Goal: Task Accomplishment & Management: Manage account settings

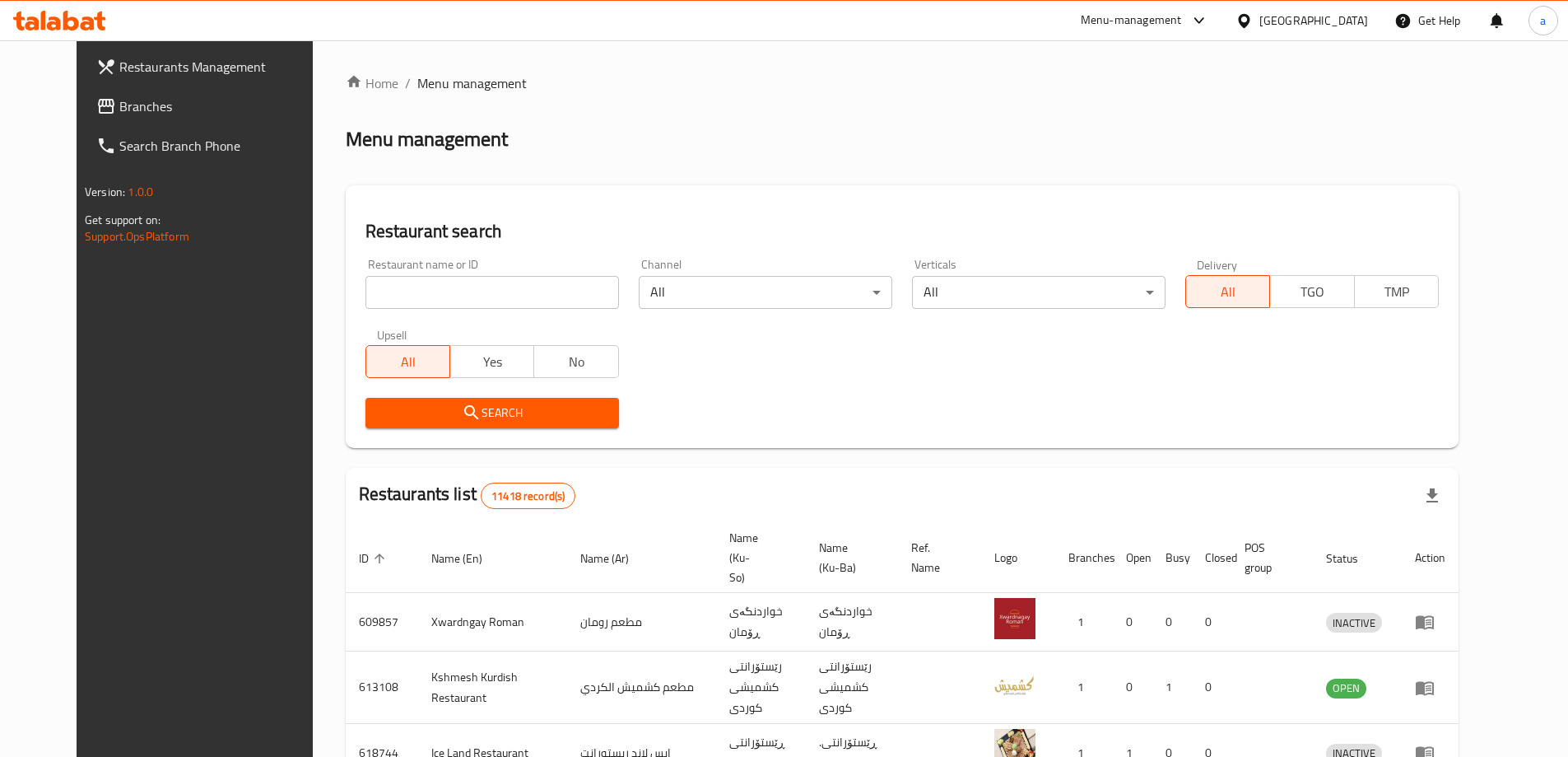
click at [119, 109] on span "Branches" at bounding box center [222, 106] width 205 height 20
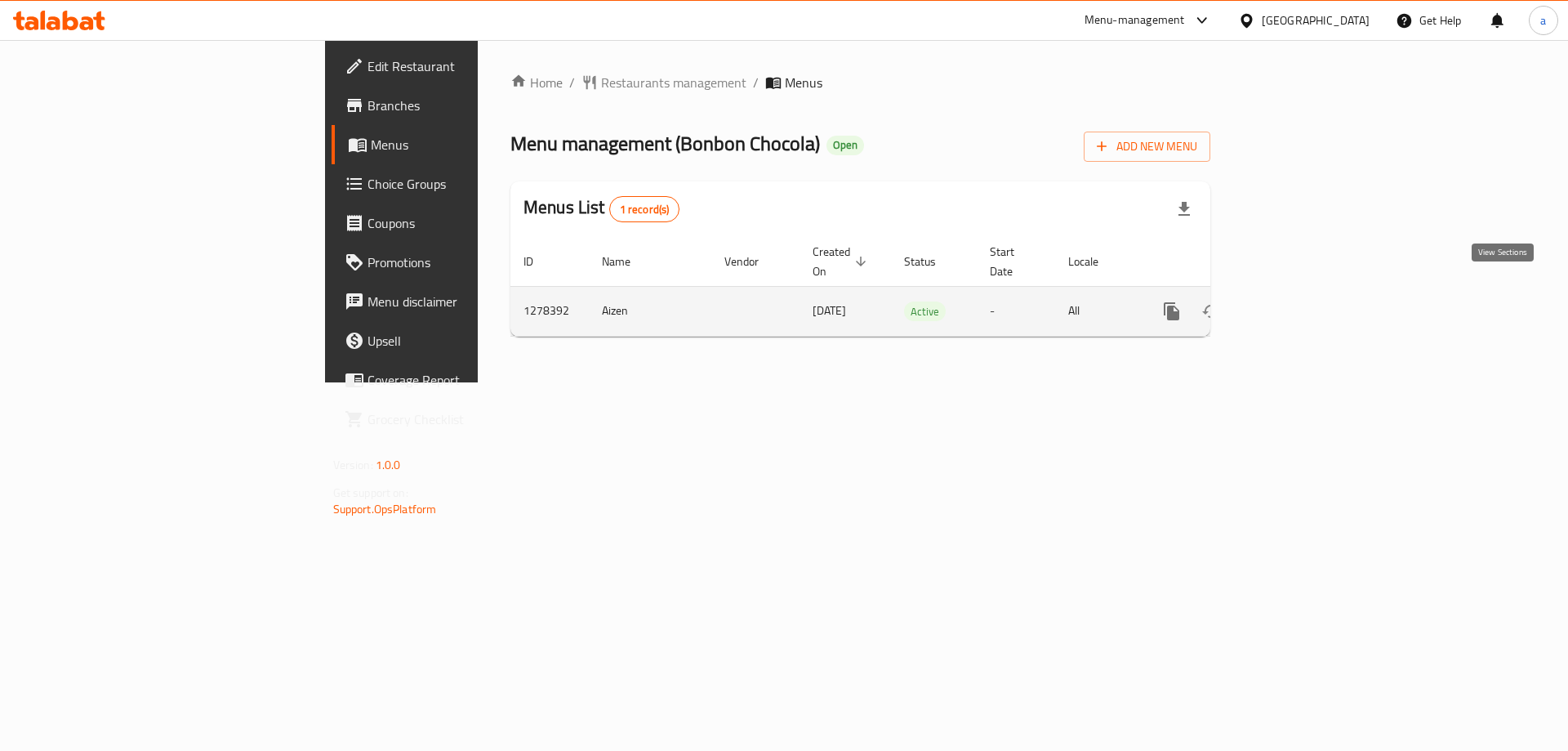
click at [1299, 301] on icon "enhanced table" at bounding box center [1289, 311] width 20 height 20
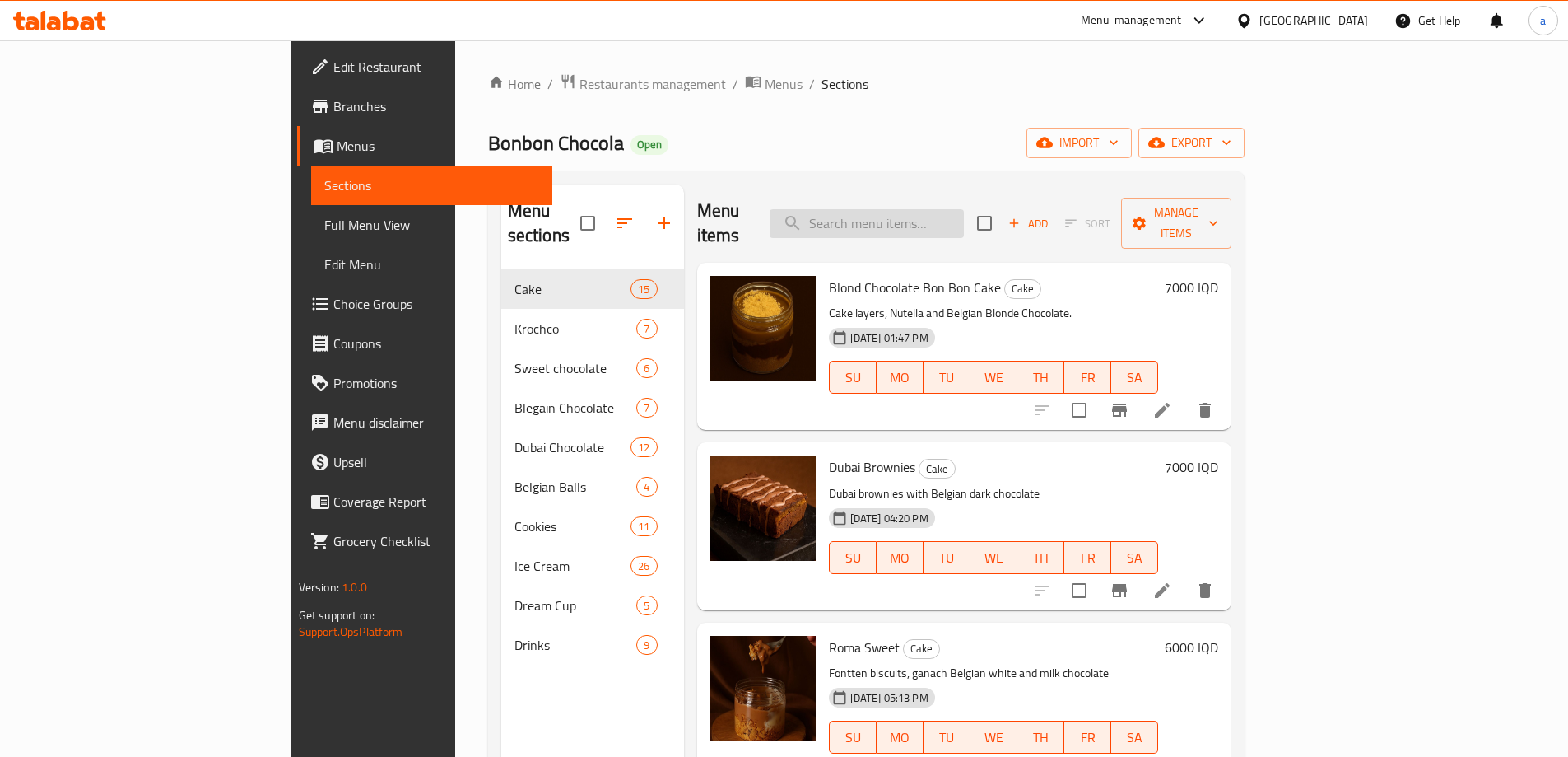
click at [964, 209] on input "search" at bounding box center [866, 223] width 194 height 28
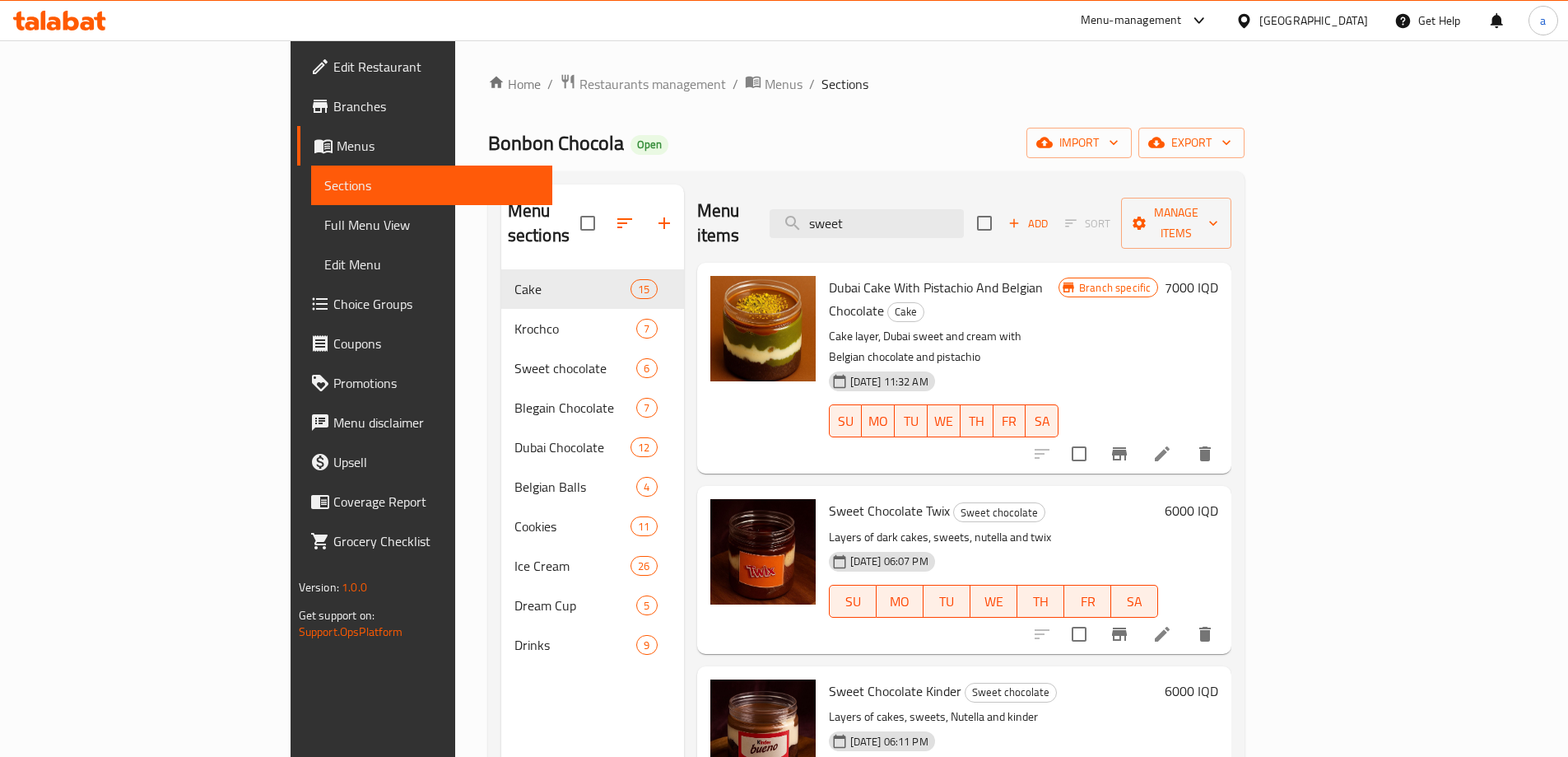
type input "sweet"
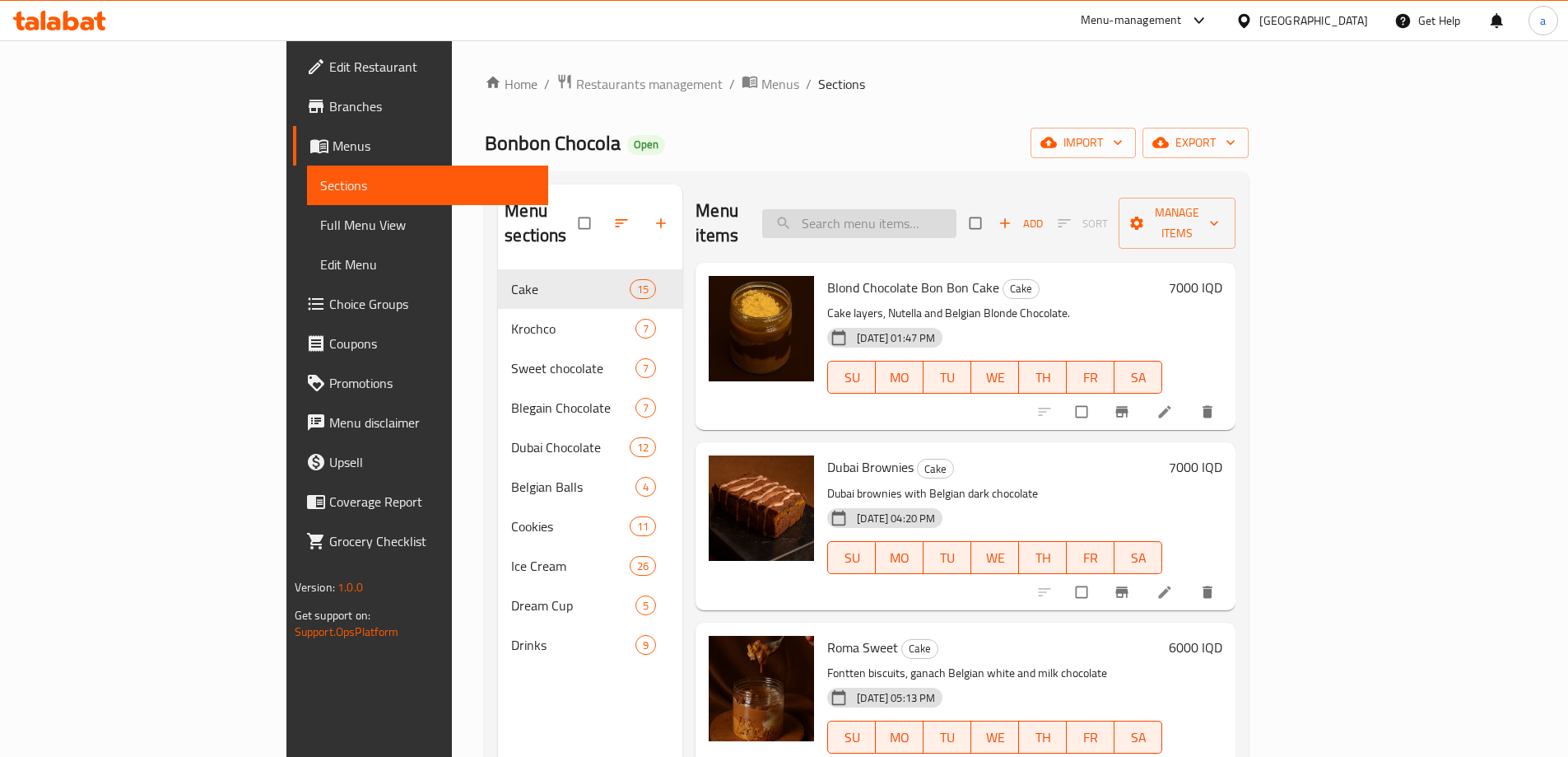
click at [957, 210] on input "search" at bounding box center [859, 223] width 194 height 28
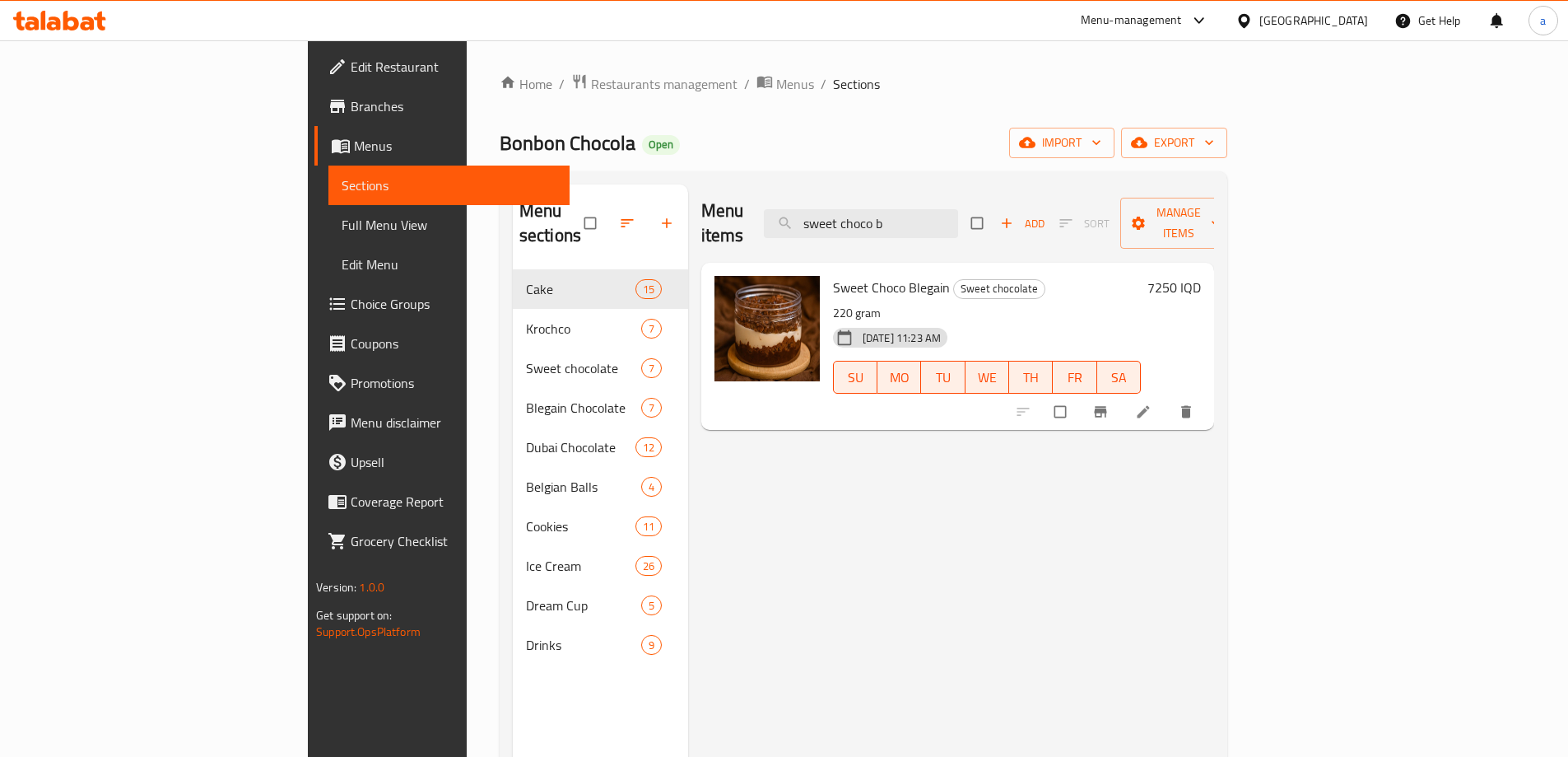
type input "sweet choco b"
click at [844, 275] on span "Sweet Choco Blegain" at bounding box center [891, 287] width 116 height 25
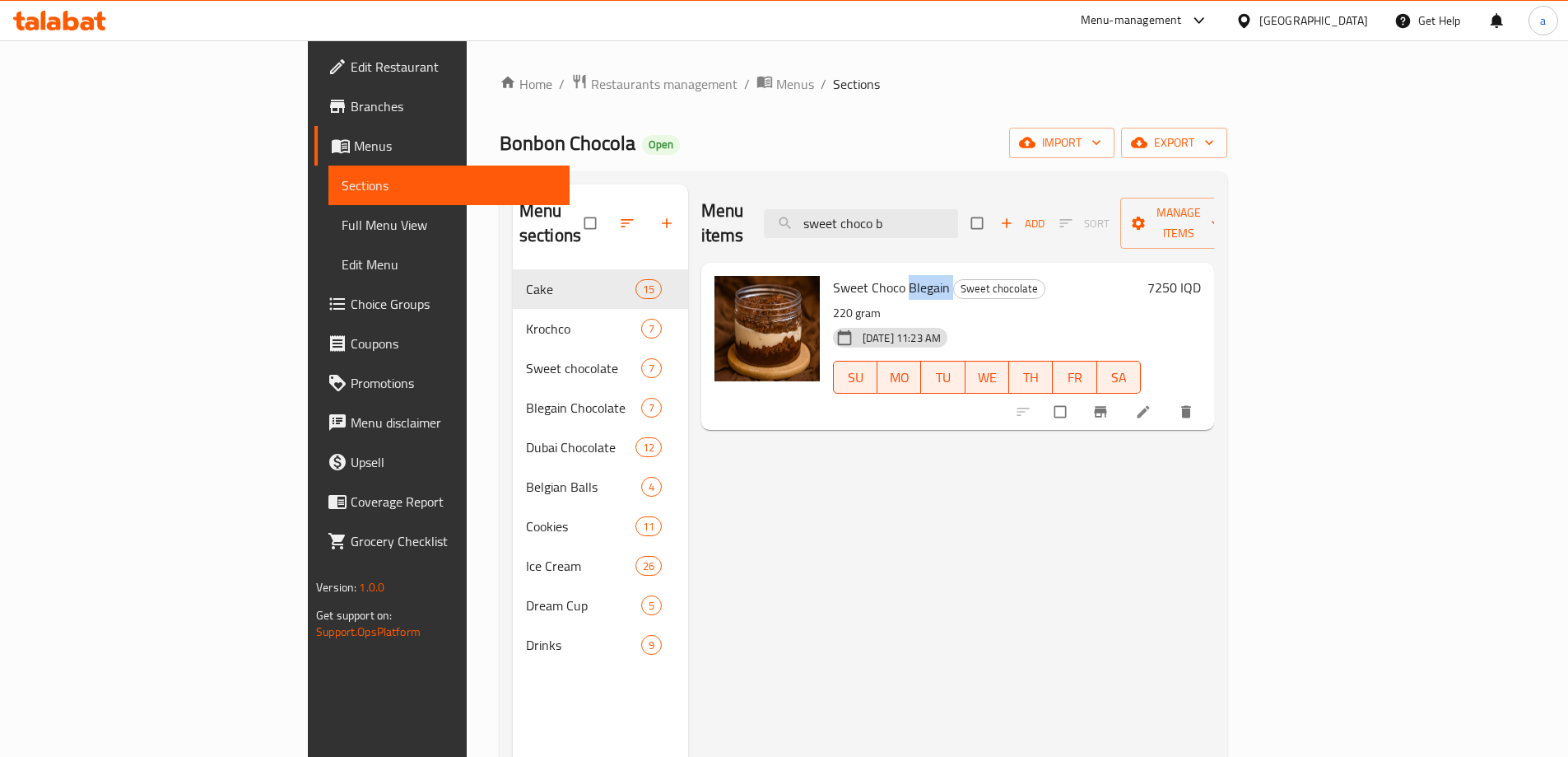
click at [835, 275] on span "Sweet Choco Blegain" at bounding box center [891, 287] width 116 height 25
click at [833, 275] on span "Sweet Choco Blegain" at bounding box center [891, 287] width 116 height 25
copy h6 "Sweet Choco Blegain"
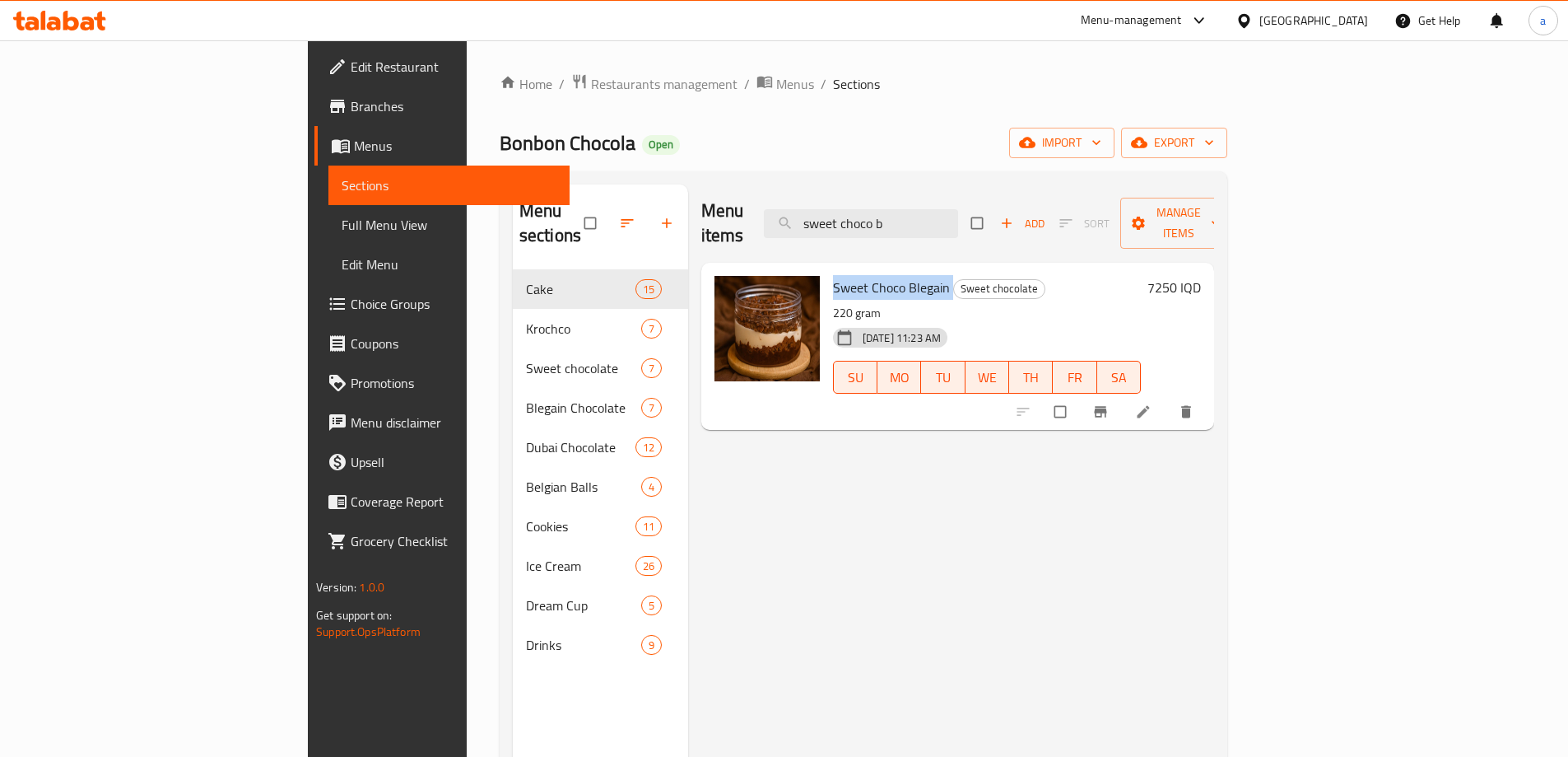
click at [1152, 403] on icon at bounding box center [1143, 411] width 16 height 16
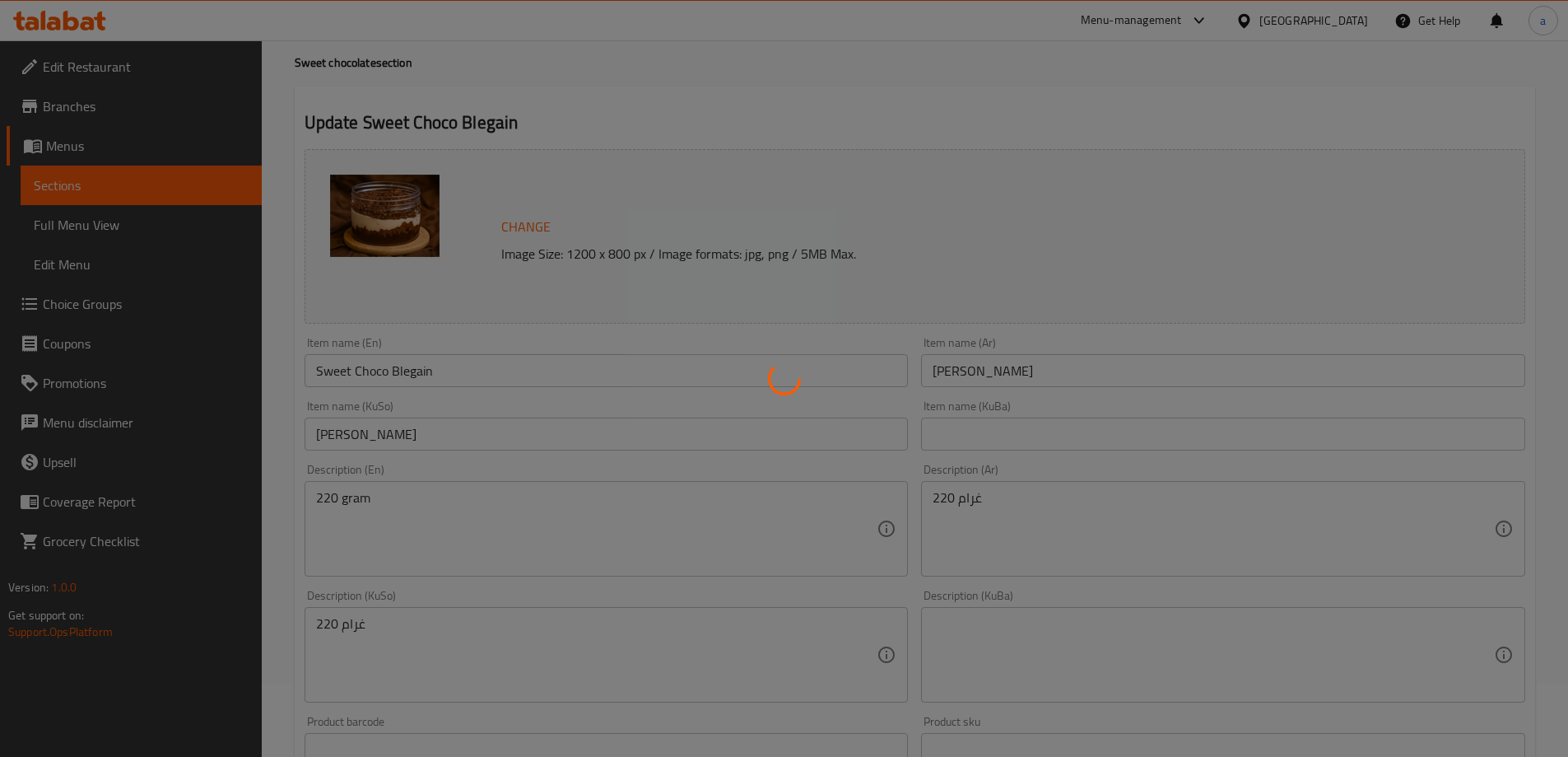
scroll to position [110, 0]
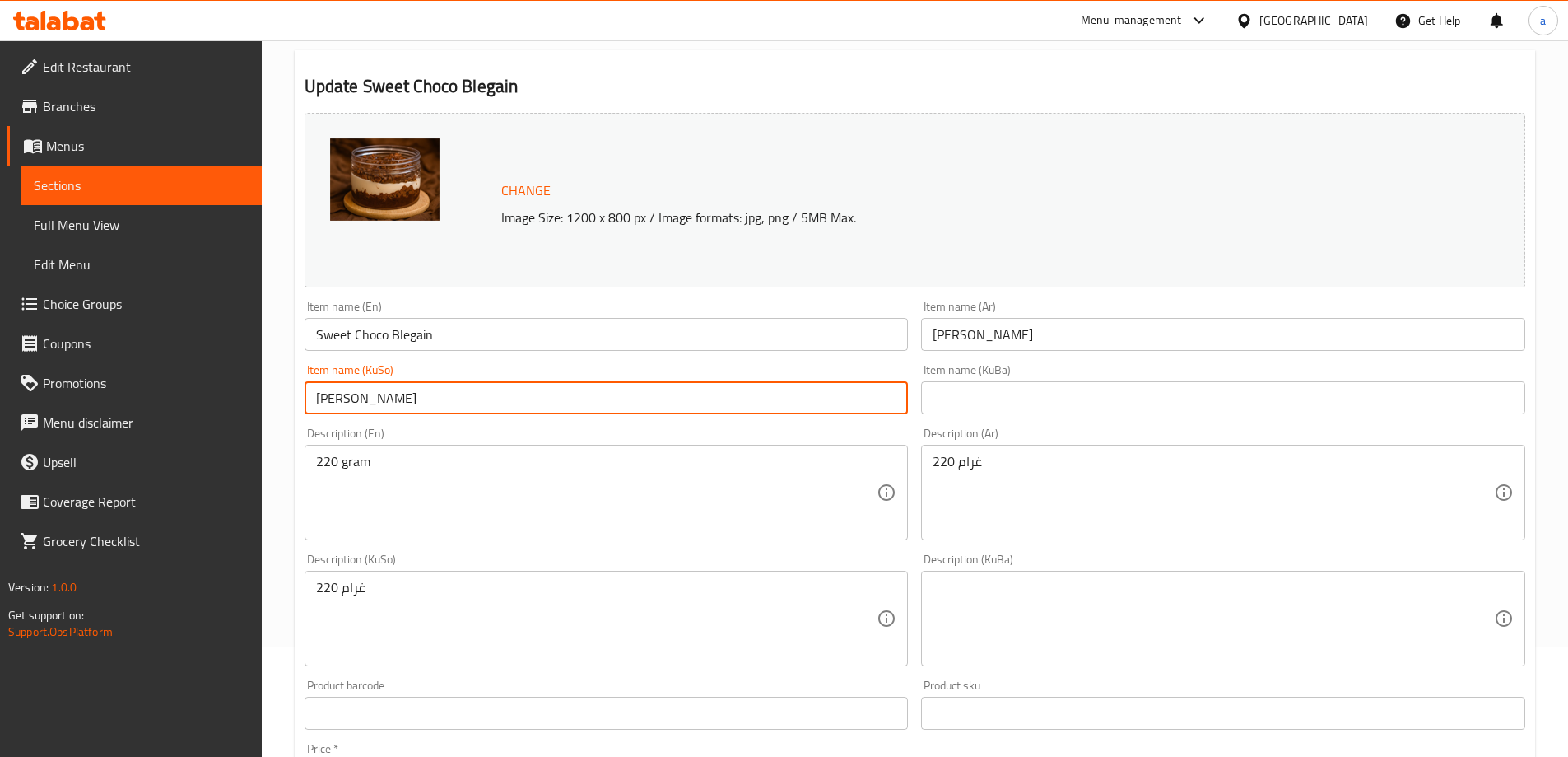
click at [474, 402] on input "[PERSON_NAME]" at bounding box center [607, 398] width 604 height 33
click at [409, 335] on input "Sweet Choco Blegain" at bounding box center [607, 334] width 604 height 33
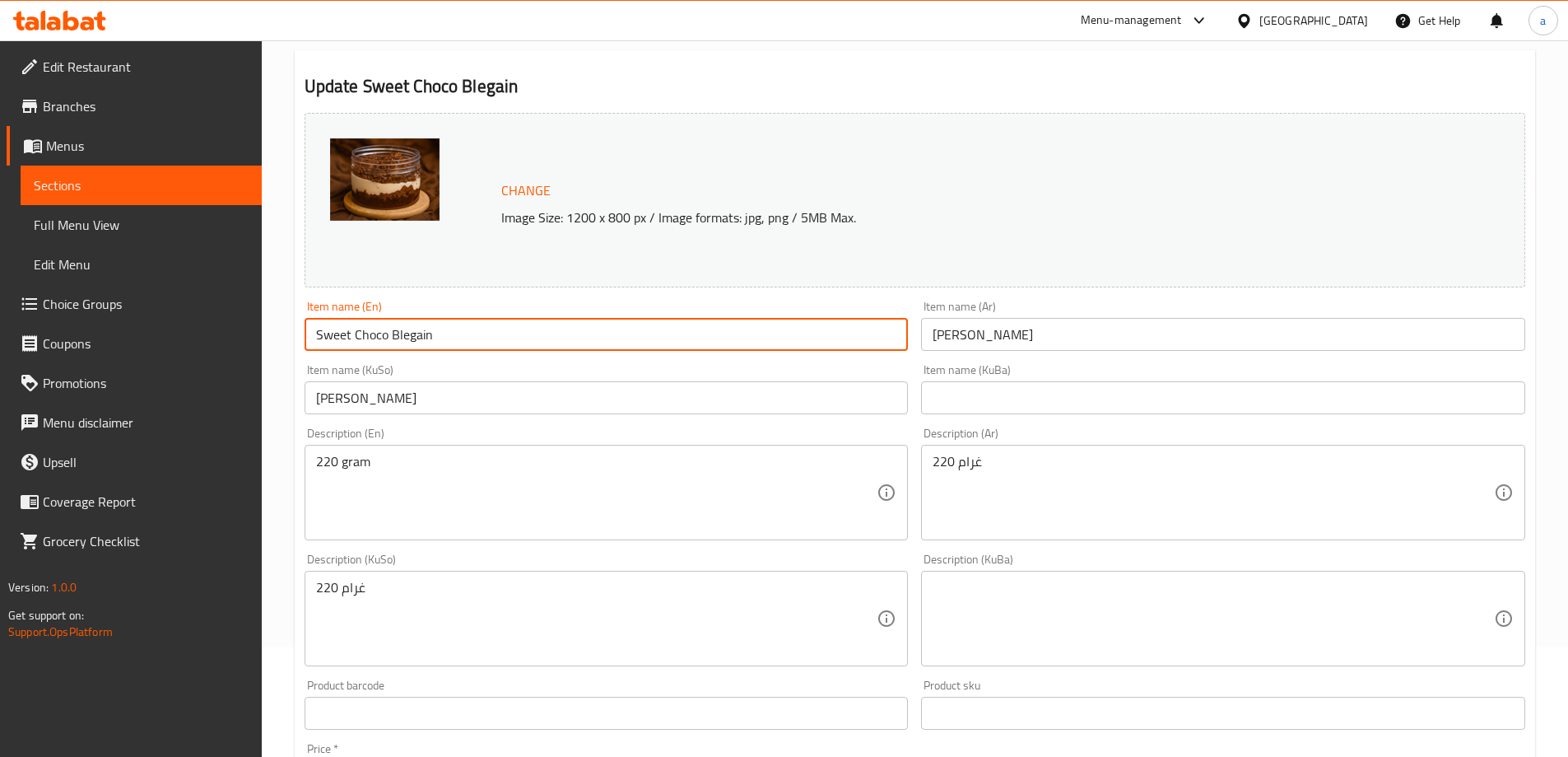
click at [409, 335] on input "Sweet Choco Blegain" at bounding box center [607, 334] width 604 height 33
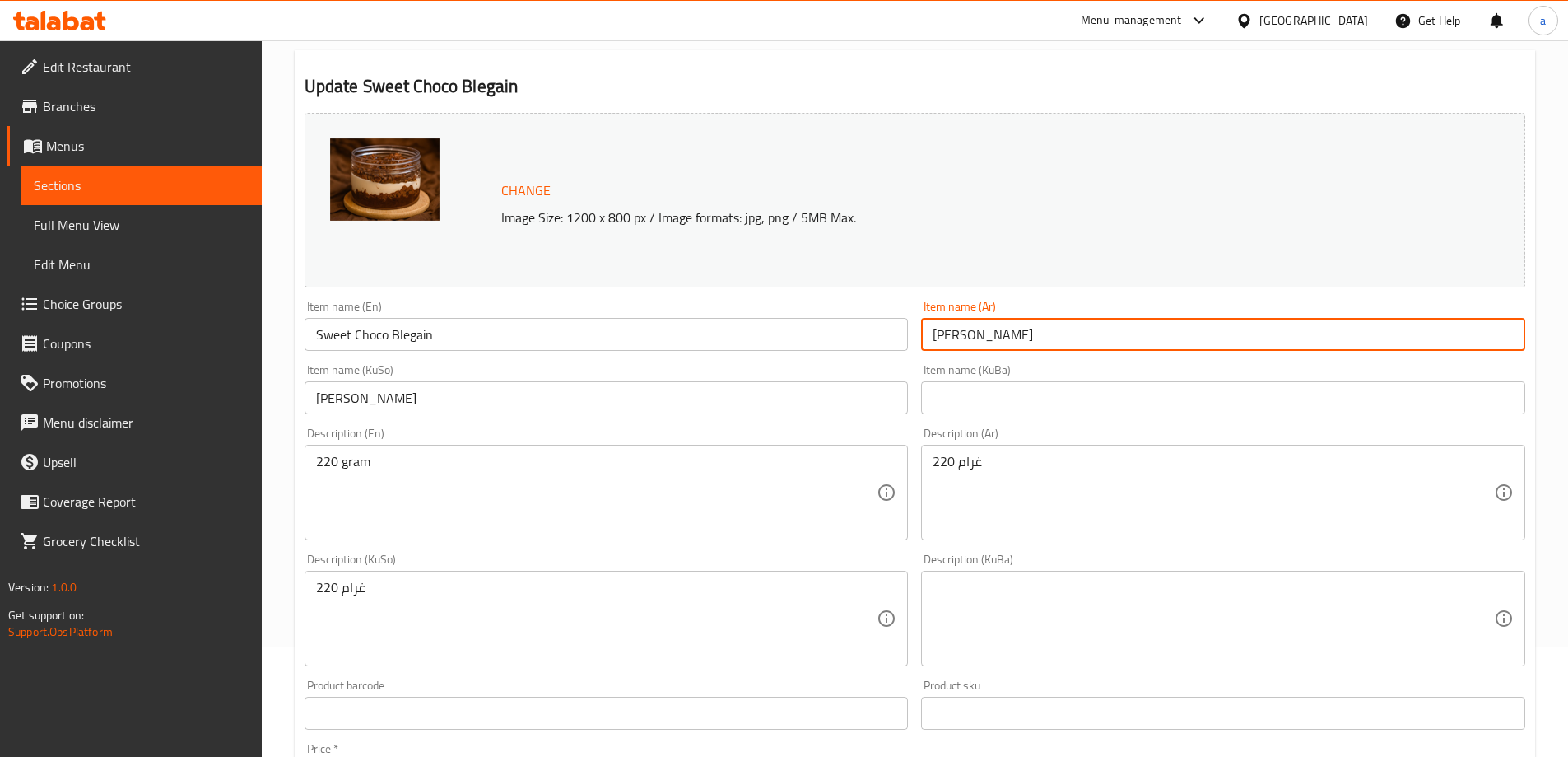
drag, startPoint x: 1042, startPoint y: 333, endPoint x: 869, endPoint y: 349, distance: 173.7
click at [869, 349] on div "Change Image Size: 1200 x 800 px / Image formats: jpg, png / 5MB Max. Item name…" at bounding box center [915, 567] width 1234 height 923
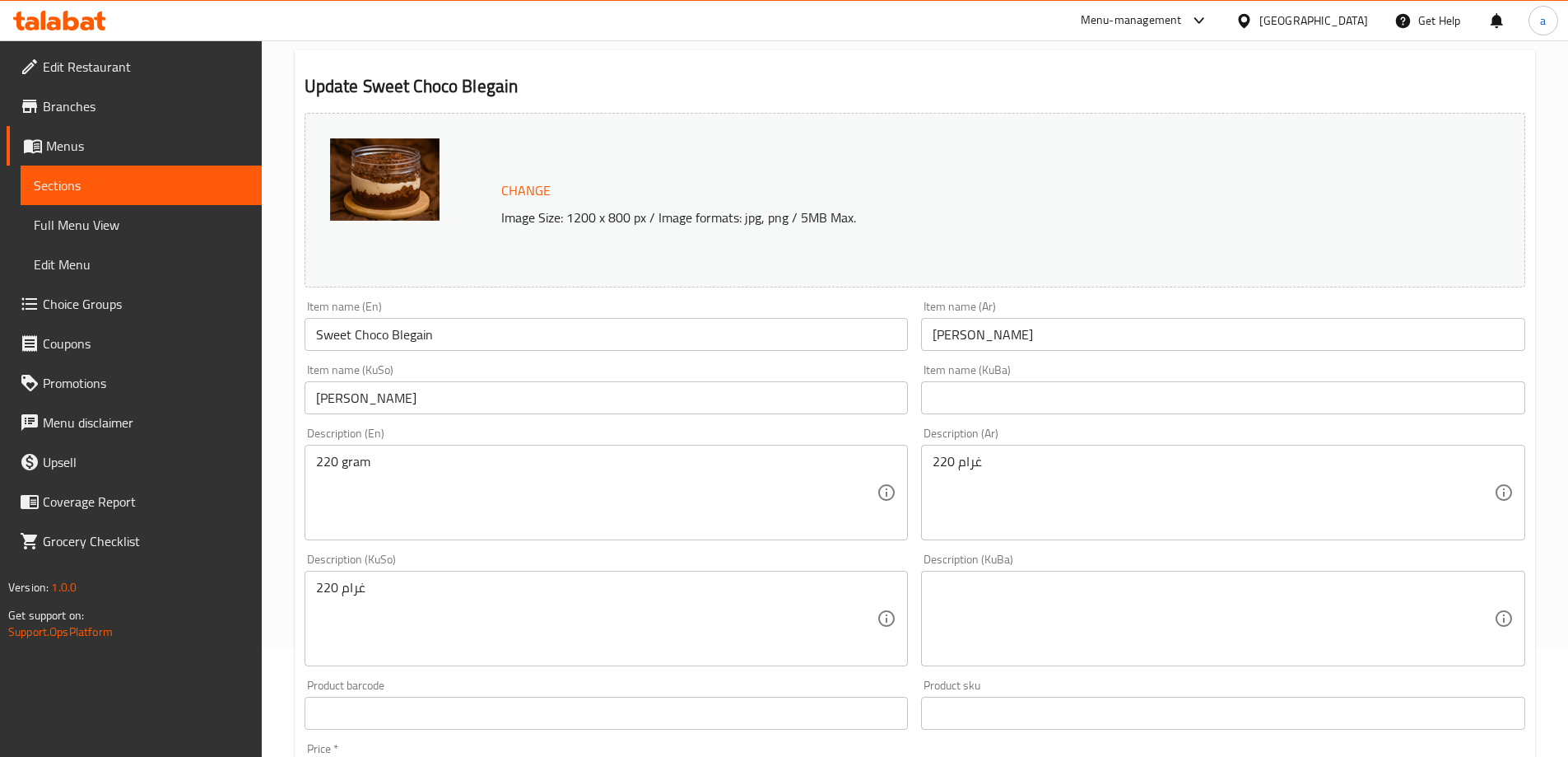
drag, startPoint x: 491, startPoint y: 421, endPoint x: 342, endPoint y: 423, distance: 149.0
click at [342, 423] on div "Description (En) 220 gram Description (En)" at bounding box center [606, 483] width 617 height 126
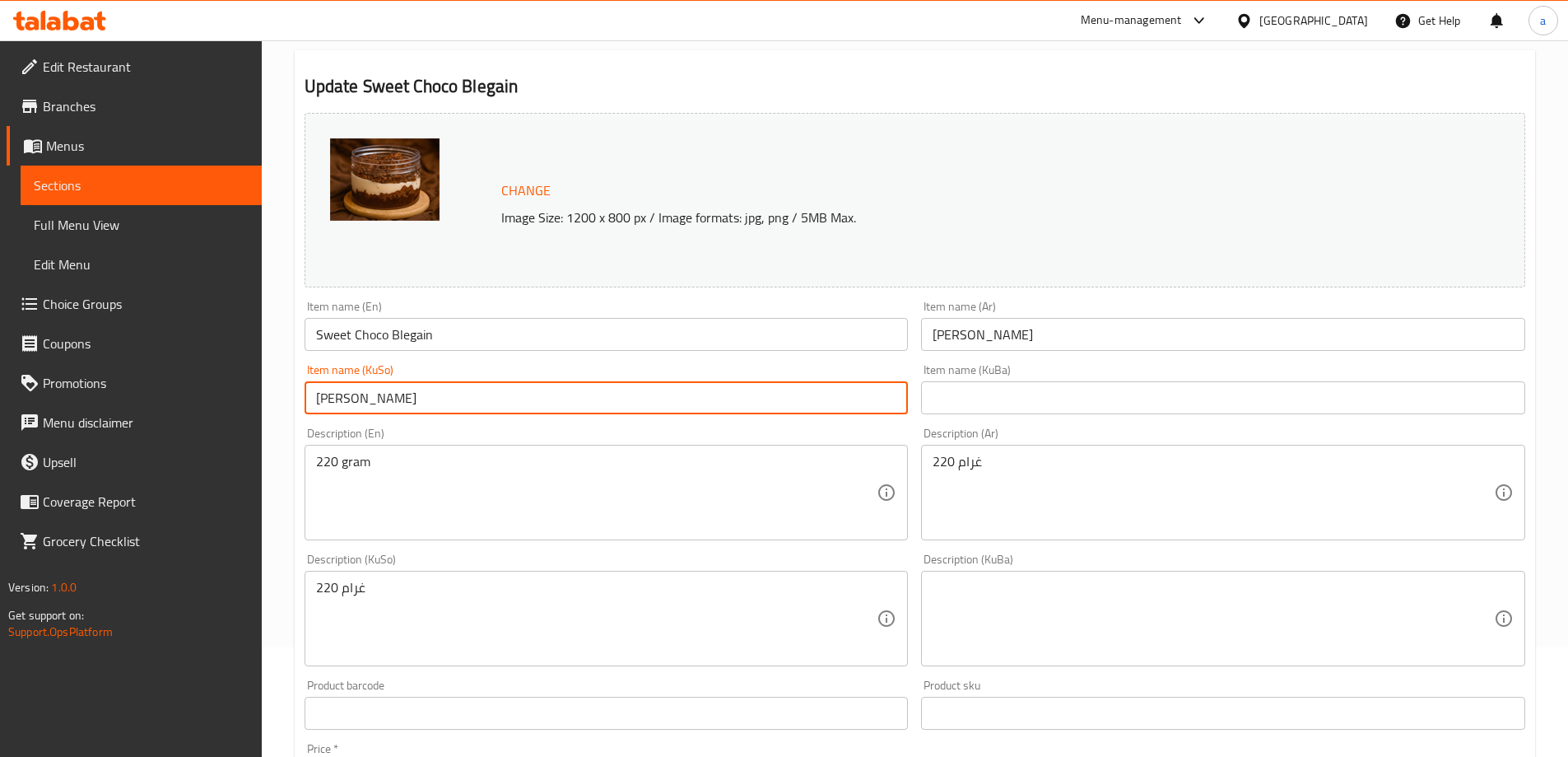
drag, startPoint x: 475, startPoint y: 404, endPoint x: 297, endPoint y: 412, distance: 178.2
click at [298, 412] on div "Item name (KuSo) [PERSON_NAME] Item name (KuSo)" at bounding box center [606, 388] width 617 height 63
drag, startPoint x: 561, startPoint y: 393, endPoint x: 259, endPoint y: 426, distance: 303.8
click at [259, 426] on div "Edit Restaurant Branches Menus Sections Full Menu View Edit Menu Choice Groups …" at bounding box center [784, 599] width 1568 height 1336
type input "چوکولاتەی بەلجیکی شیرین"
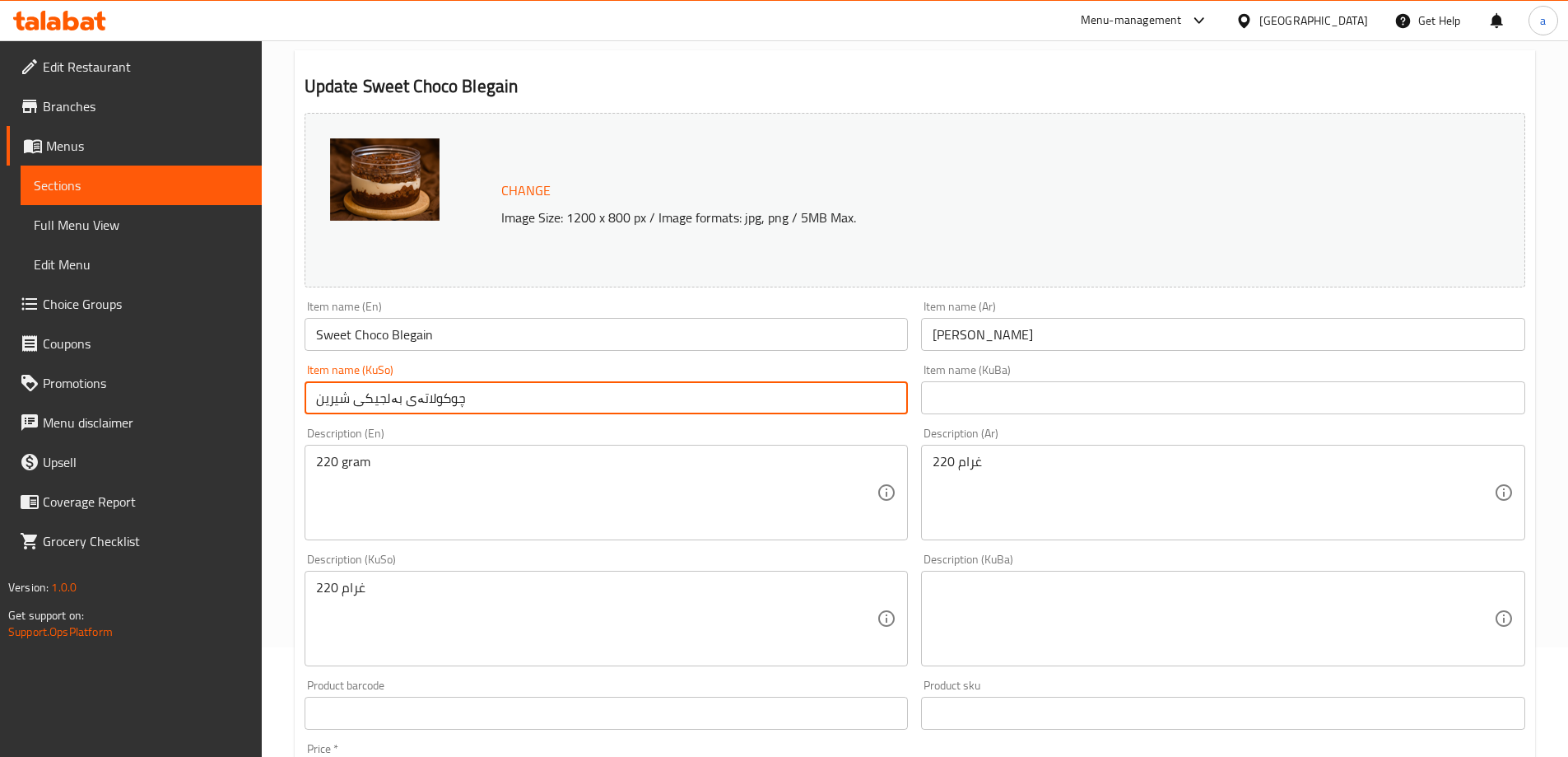
click at [1130, 395] on input "text" at bounding box center [1224, 398] width 604 height 33
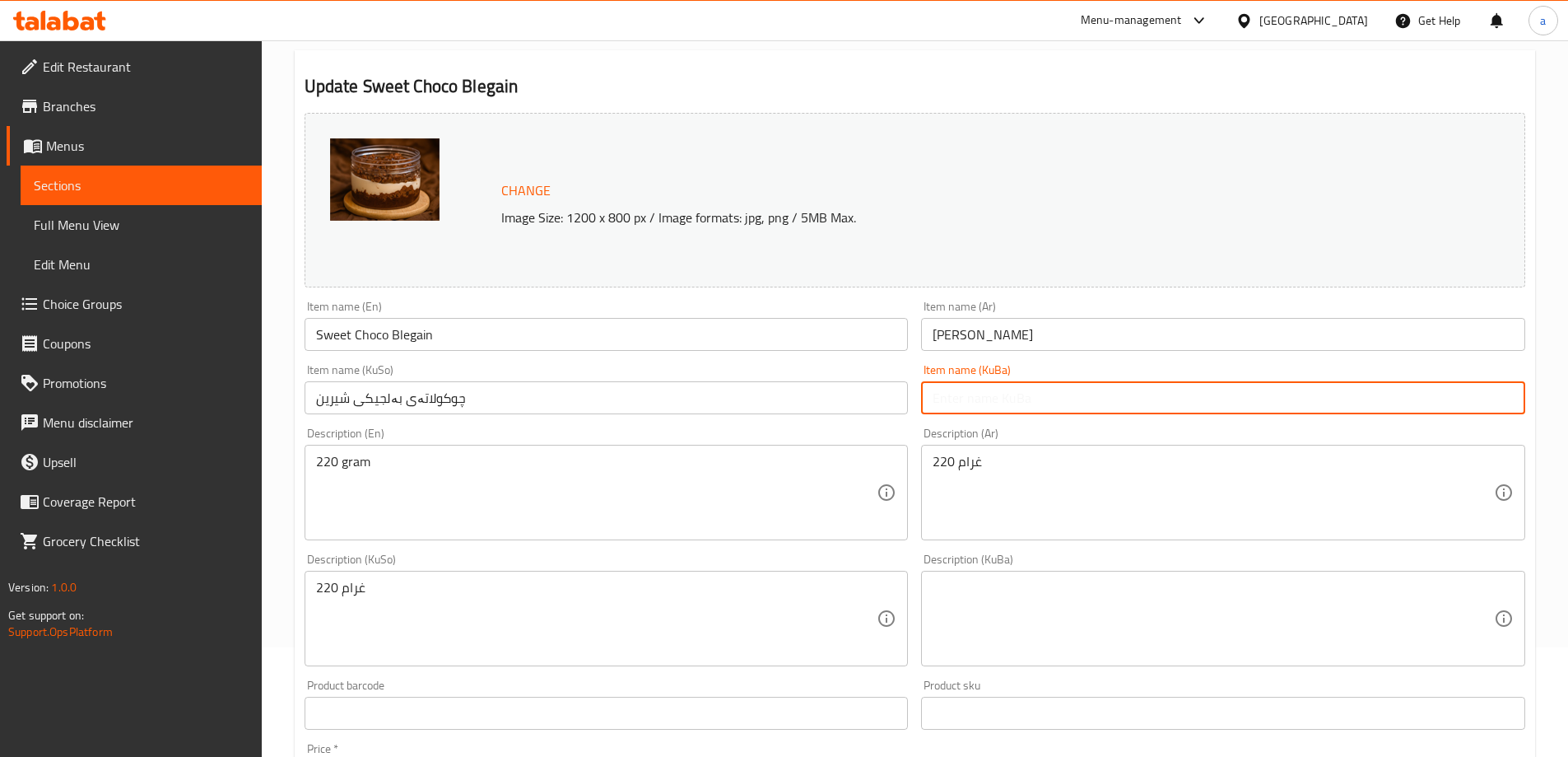
paste input "چوکولاتەی بەلجیکی شیرین"
type input "چوکولاتەی بەلجیکی شیرین"
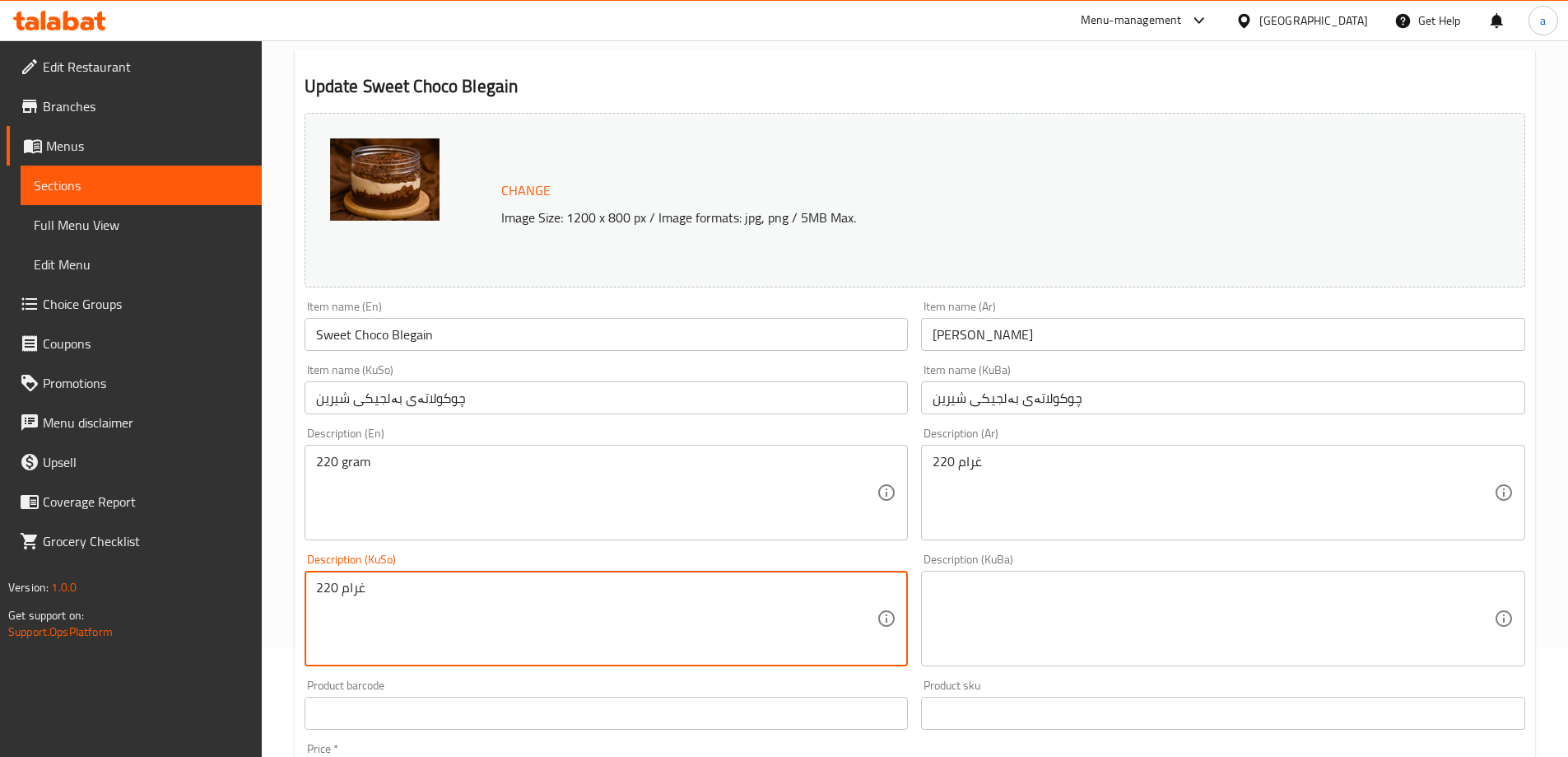
drag, startPoint x: 386, startPoint y: 592, endPoint x: 345, endPoint y: 599, distance: 41.6
click at [359, 590] on textarea "220 گرام" at bounding box center [596, 619] width 562 height 79
type textarea "220 گرام"
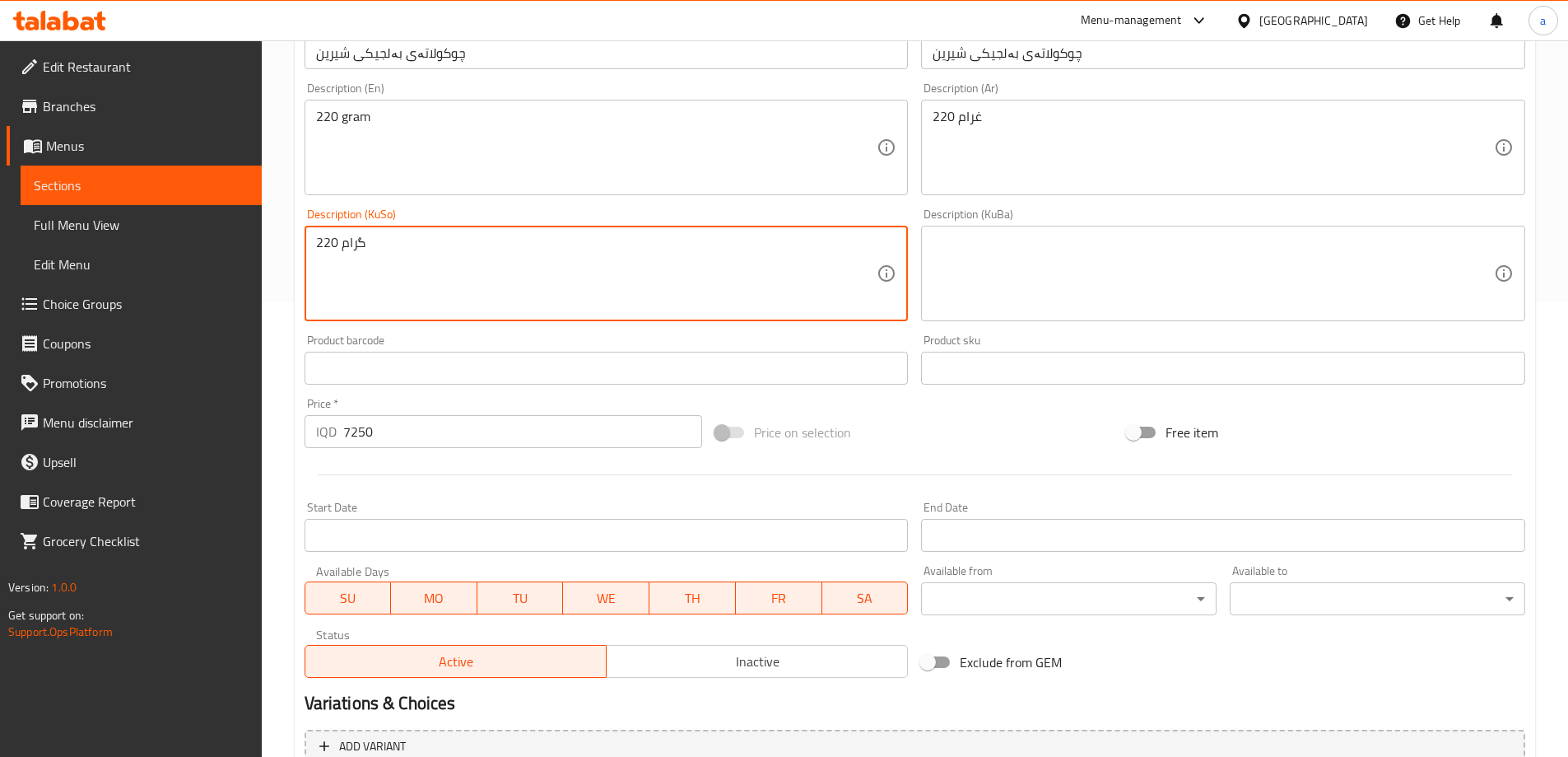
scroll to position [620, 0]
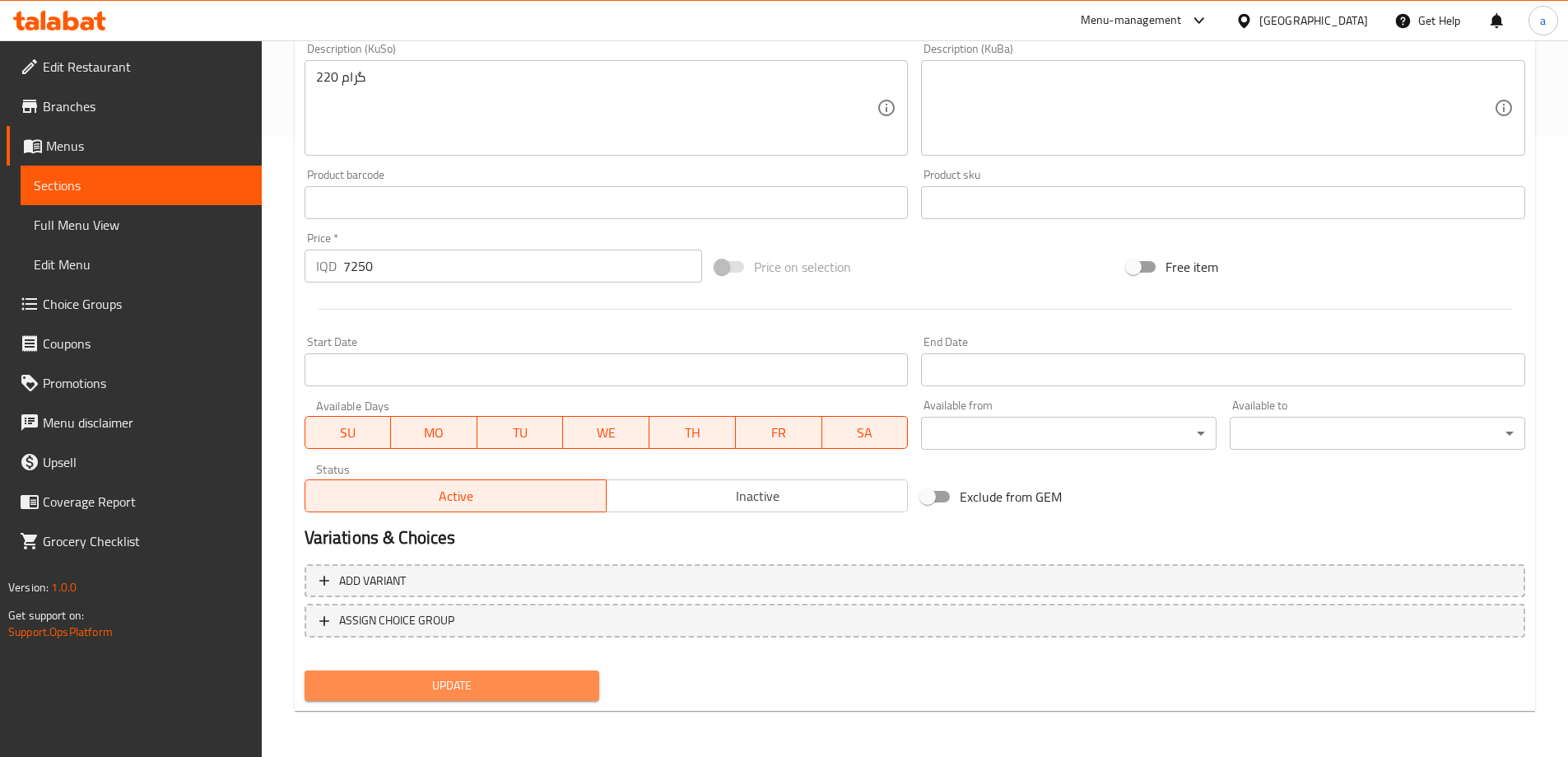
click at [437, 697] on button "Update" at bounding box center [452, 685] width 295 height 30
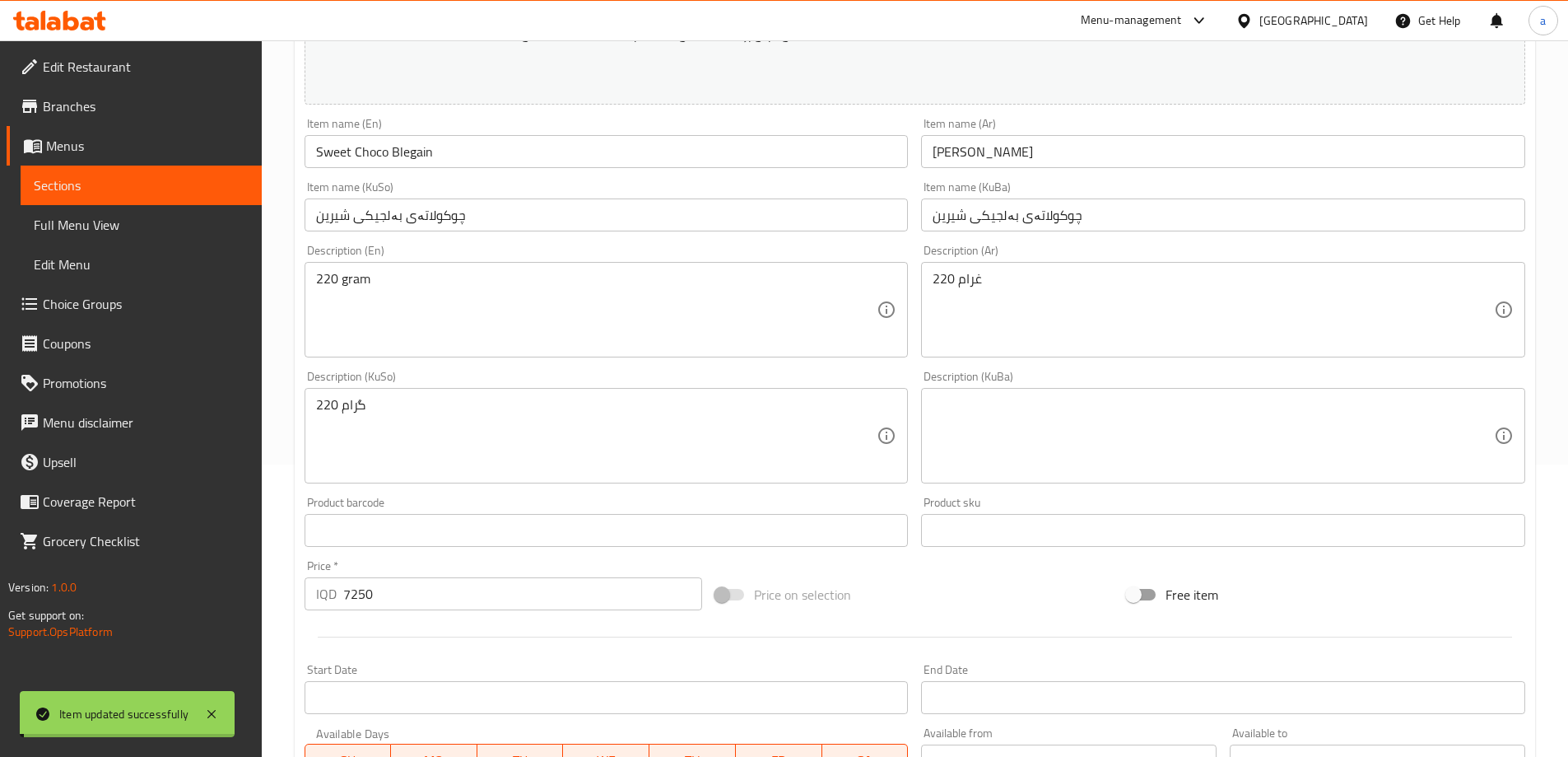
scroll to position [291, 0]
click at [134, 218] on span "Full Menu View" at bounding box center [141, 224] width 215 height 20
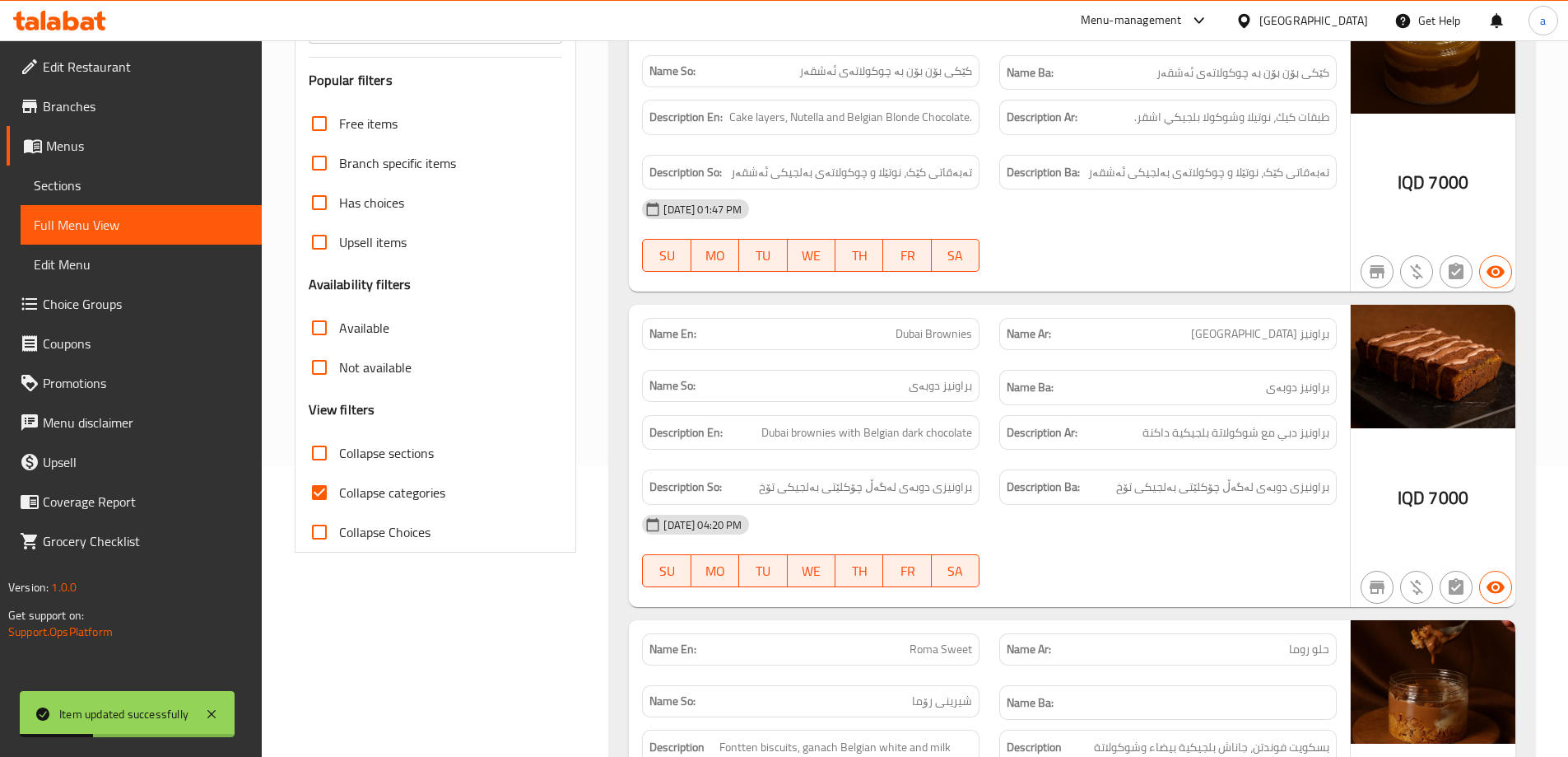
click at [318, 489] on input "Collapse categories" at bounding box center [319, 493] width 40 height 40
checkbox input "false"
click at [324, 445] on input "Collapse sections" at bounding box center [319, 453] width 40 height 40
checkbox input "true"
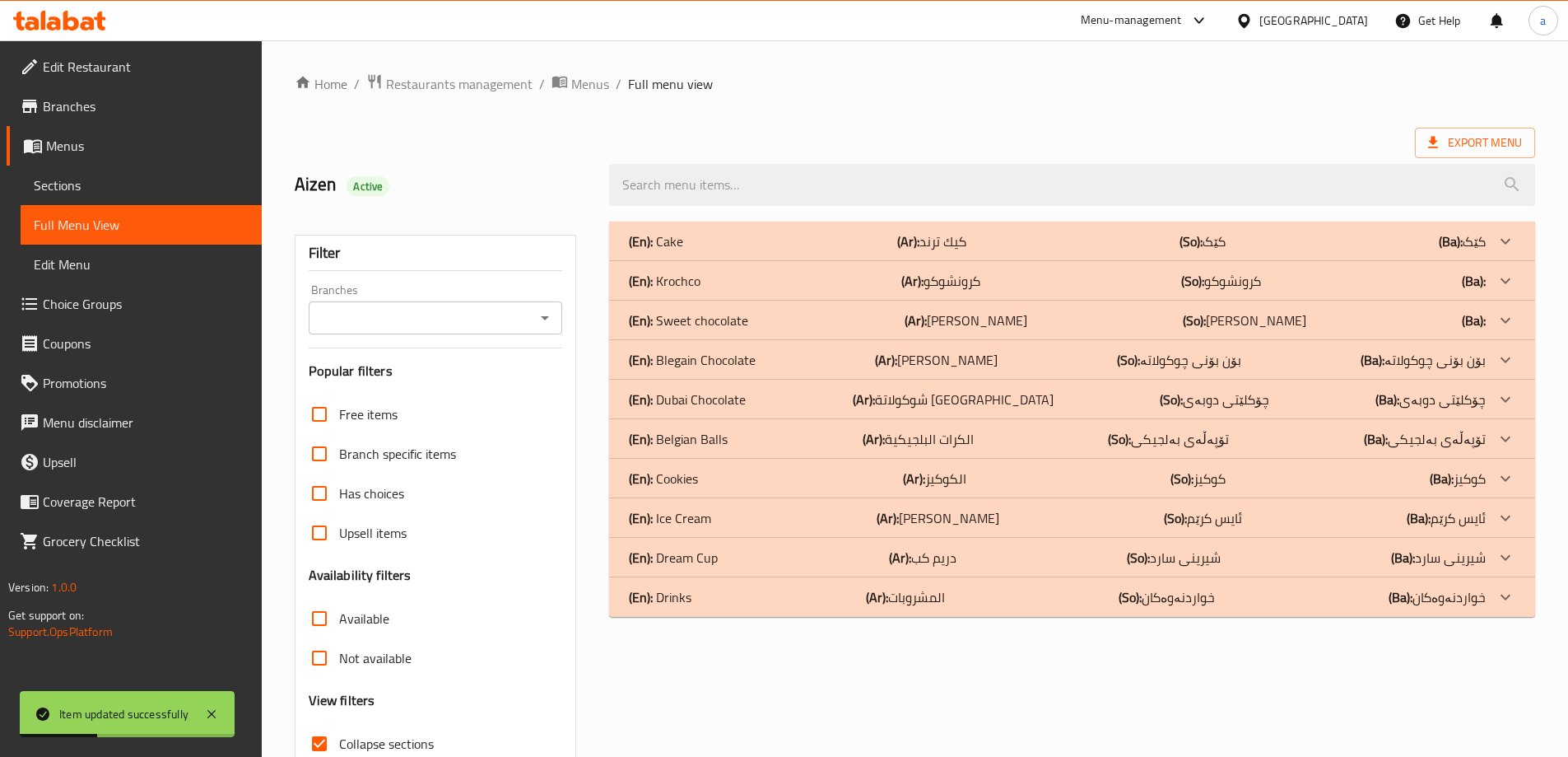
click at [542, 313] on icon "Open" at bounding box center [545, 318] width 20 height 20
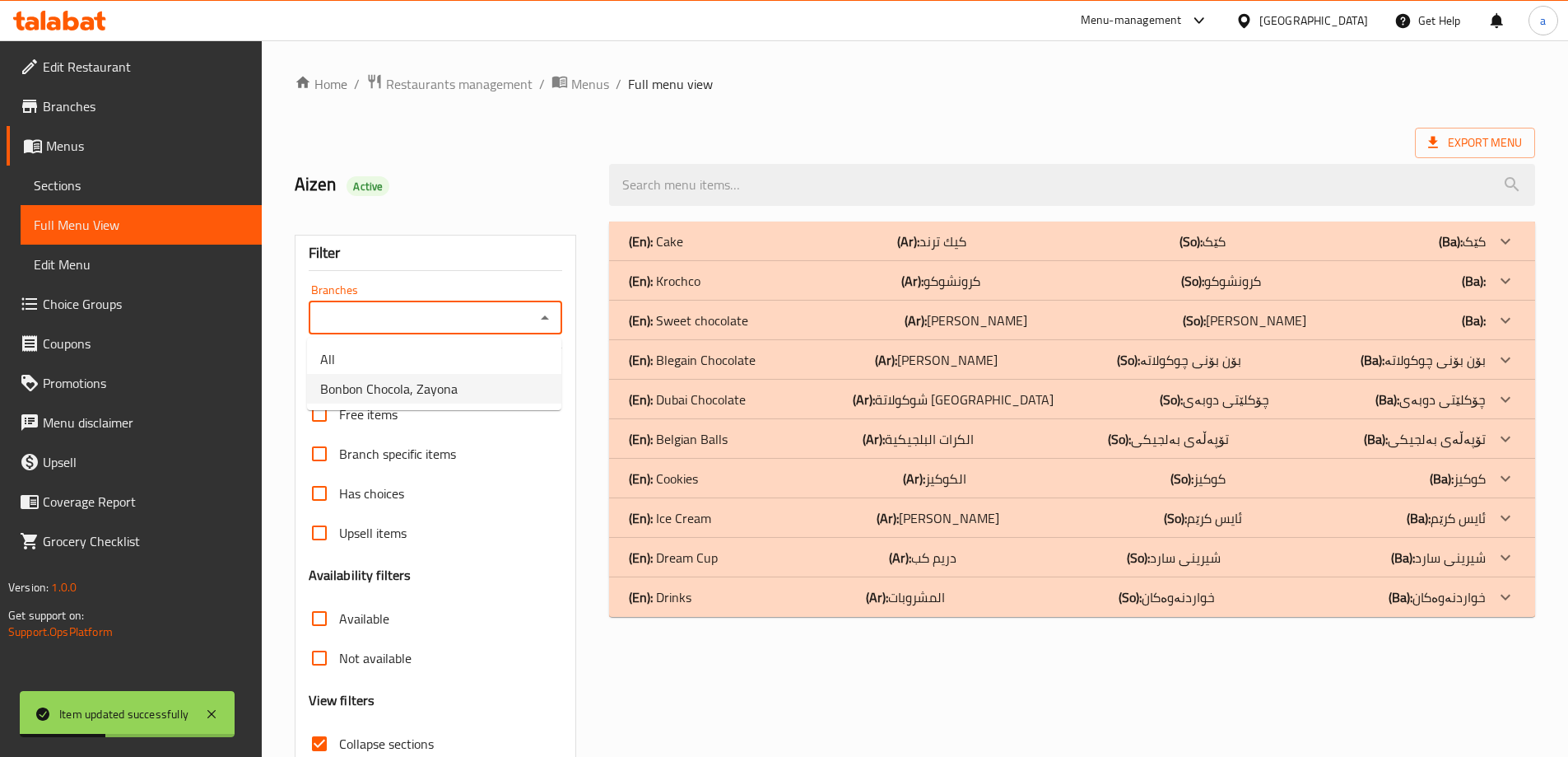
click at [520, 377] on li "Bonbon Chocola, Zayona" at bounding box center [434, 388] width 255 height 29
type input "Bonbon Chocola, Zayona"
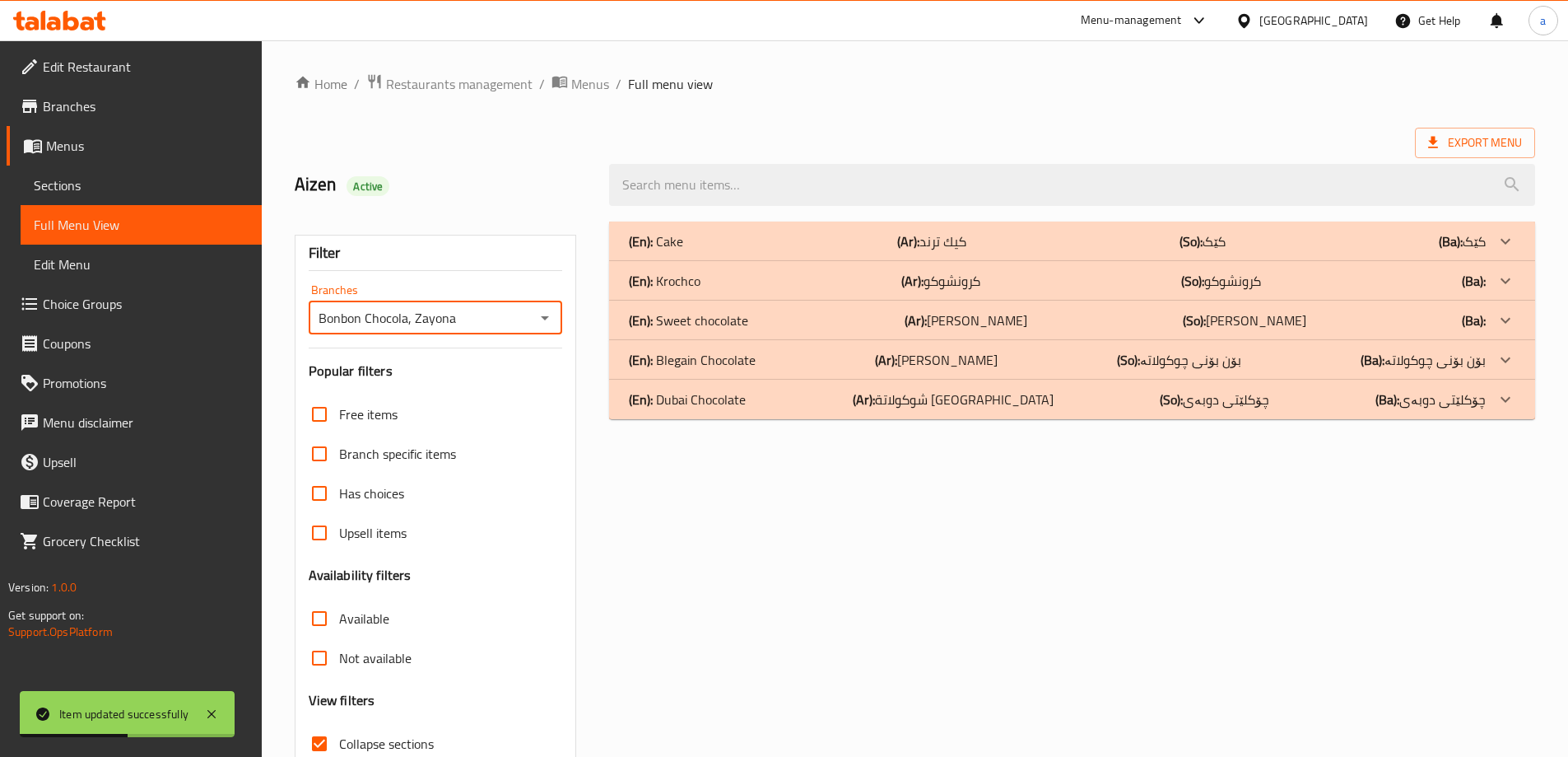
click at [802, 188] on div at bounding box center [784, 378] width 1568 height 757
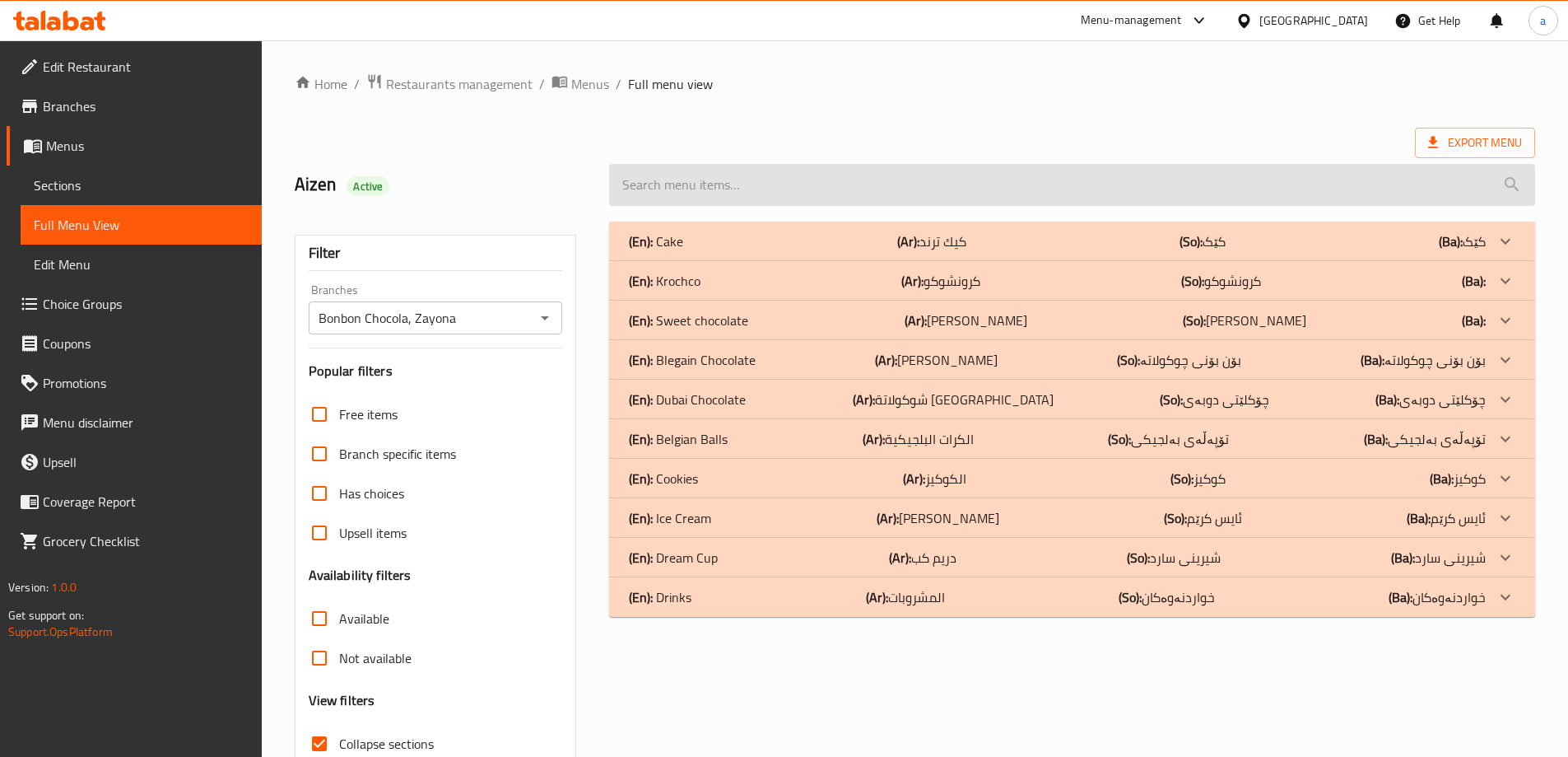
click at [1201, 200] on input "search" at bounding box center [1072, 185] width 926 height 42
paste input "Sweet Choco Blegain"
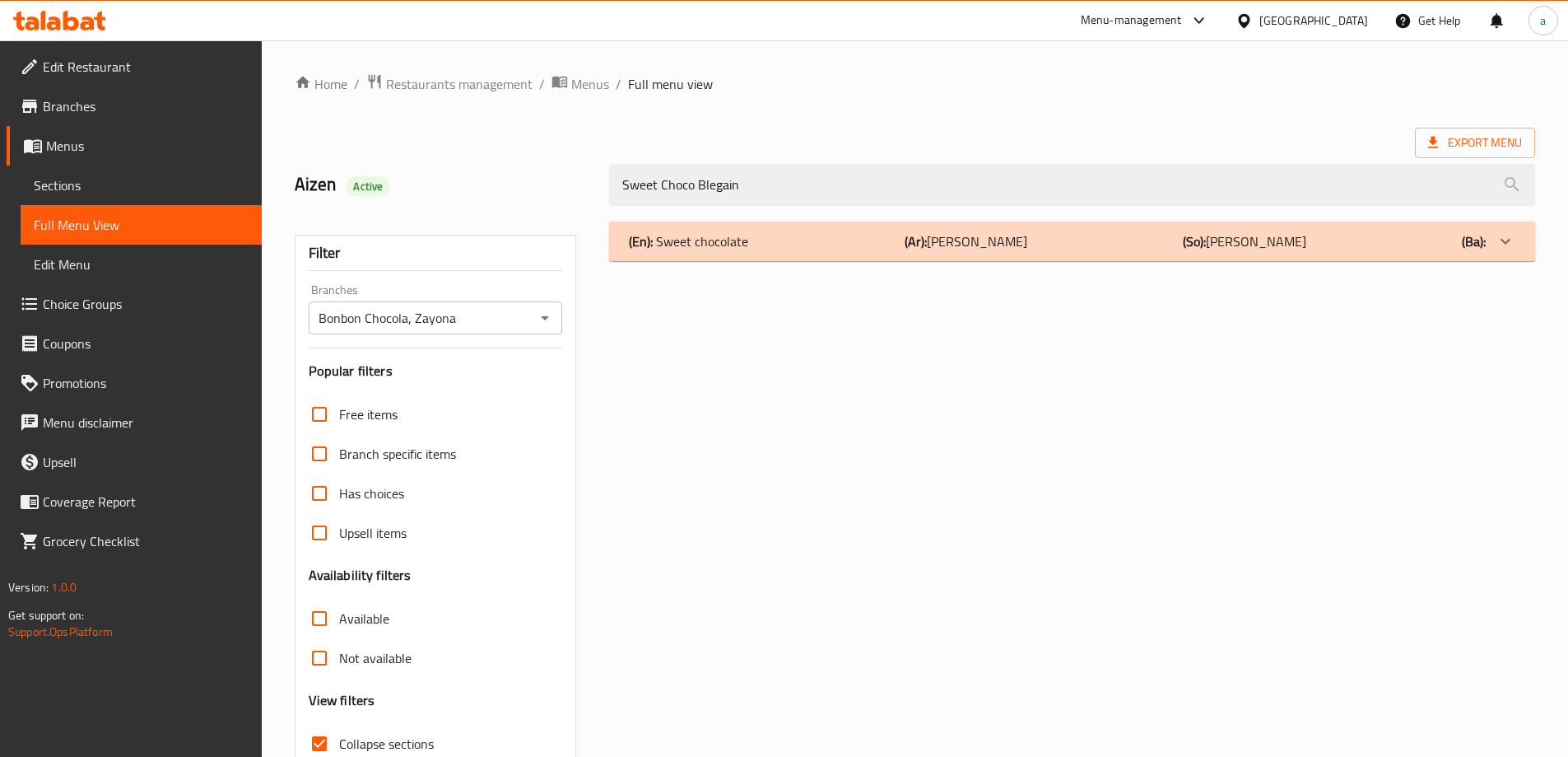
type input "Sweet Choco Blegain"
click at [1382, 227] on div "(En): Sweet chocolate (Ar): سويت شوكولا (So): سويت شوكولا (Ba):" at bounding box center [1072, 242] width 926 height 40
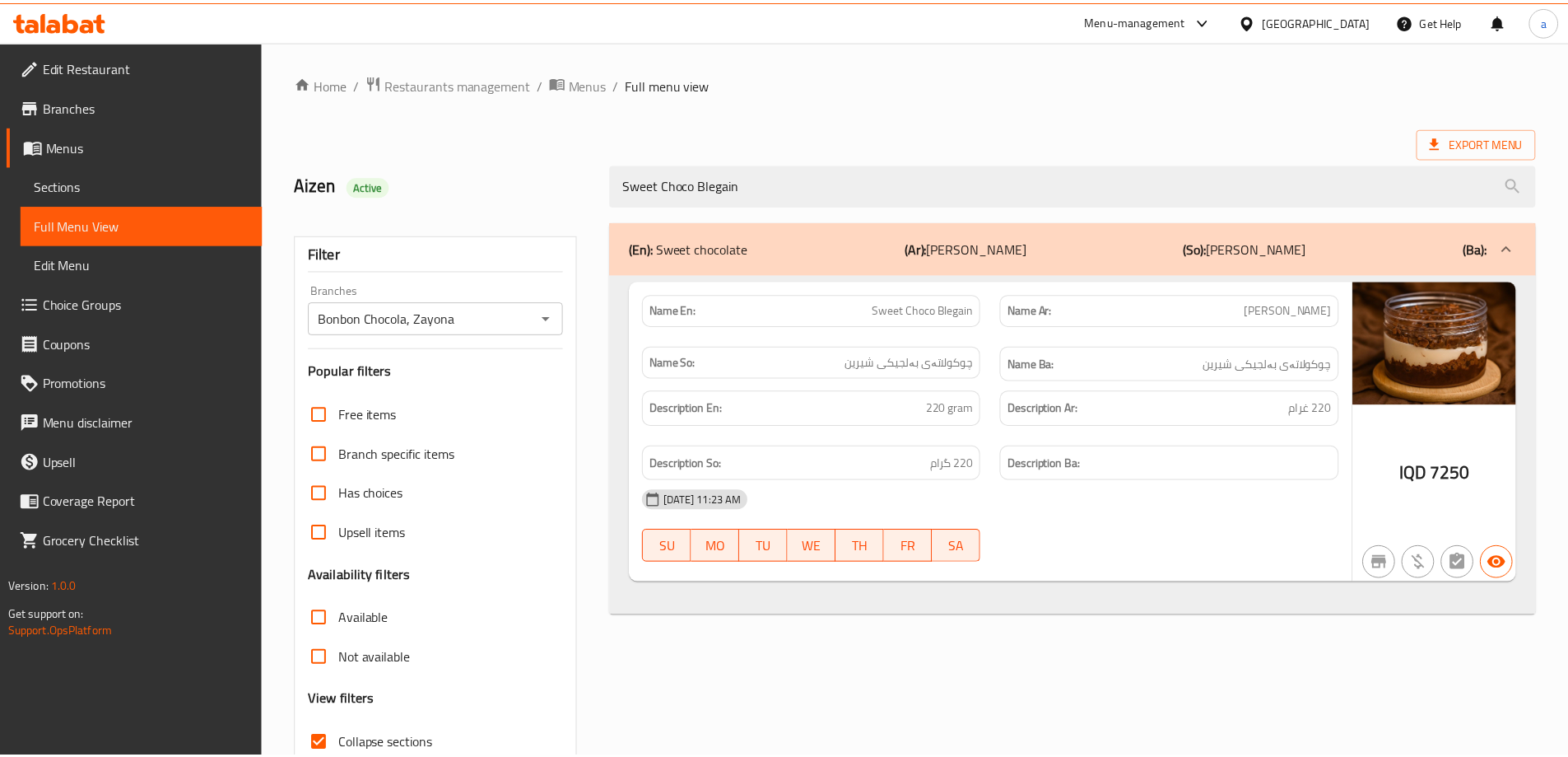
scroll to position [119, 0]
